Goal: Browse casually: Explore the website without a specific task or goal

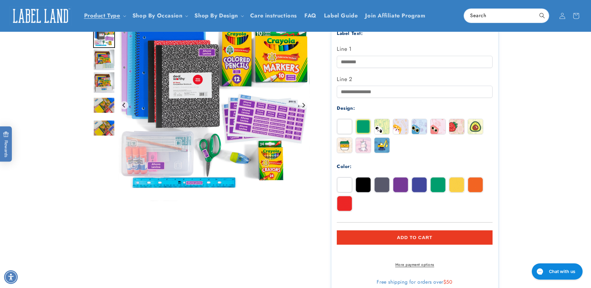
scroll to position [84, 0]
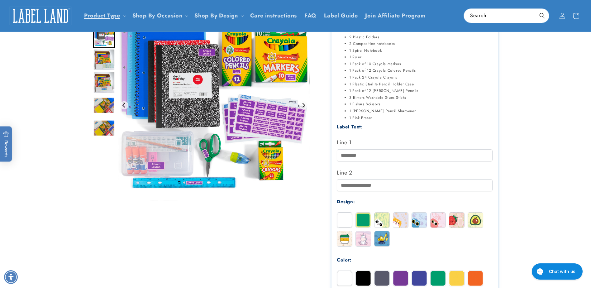
click at [47, 16] on img at bounding box center [40, 15] width 62 height 19
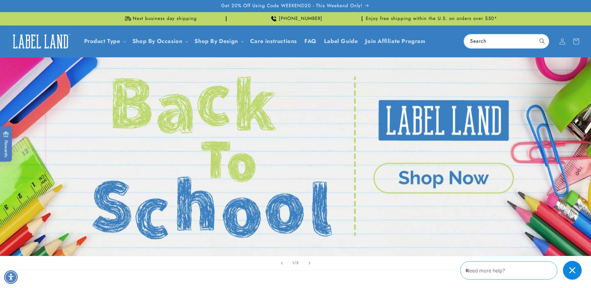
click at [356, 287] on div "Best sellers" at bounding box center [296, 289] width 436 height 10
click at [223, 83] on link "Open this option" at bounding box center [295, 156] width 591 height 198
